Goal: Information Seeking & Learning: Learn about a topic

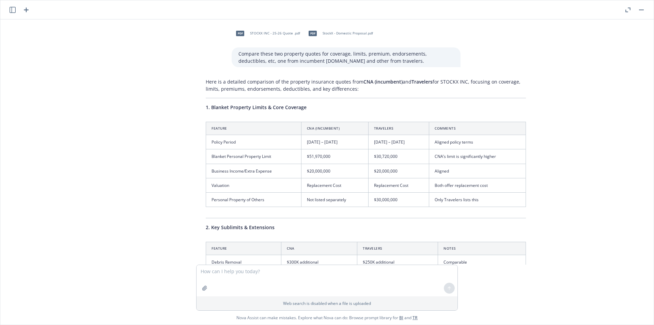
scroll to position [18017, 5]
